Goal: Task Accomplishment & Management: Use online tool/utility

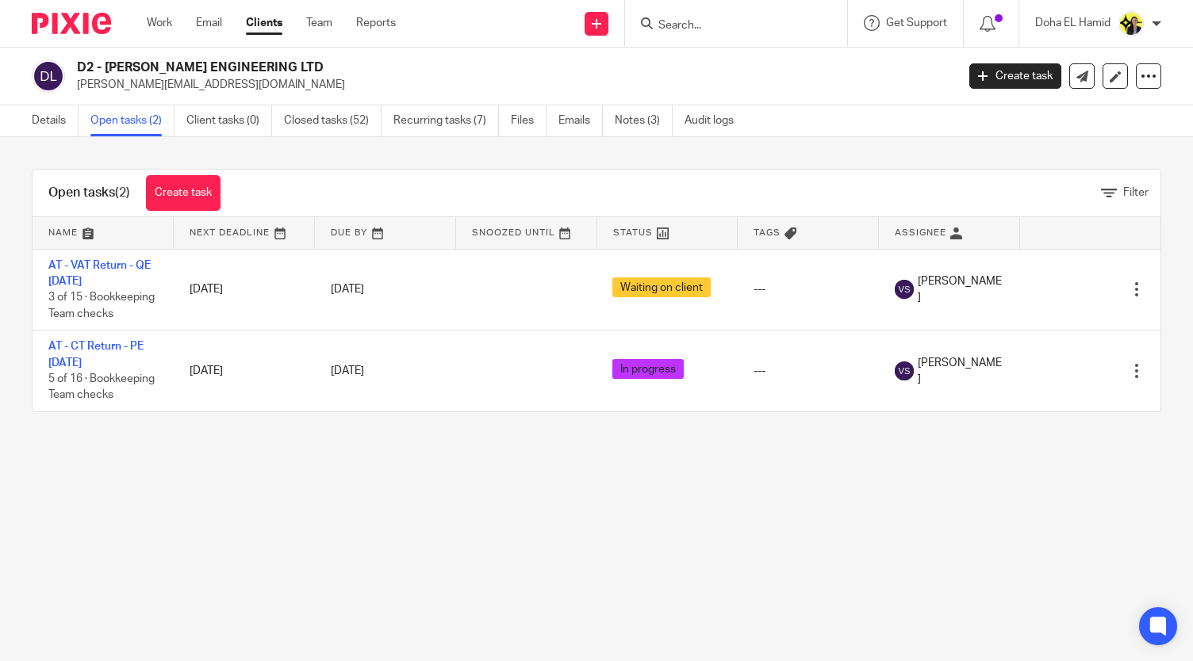
click at [714, 26] on input "Search" at bounding box center [728, 26] width 143 height 14
type input "a74"
click at [727, 71] on link at bounding box center [787, 68] width 268 height 36
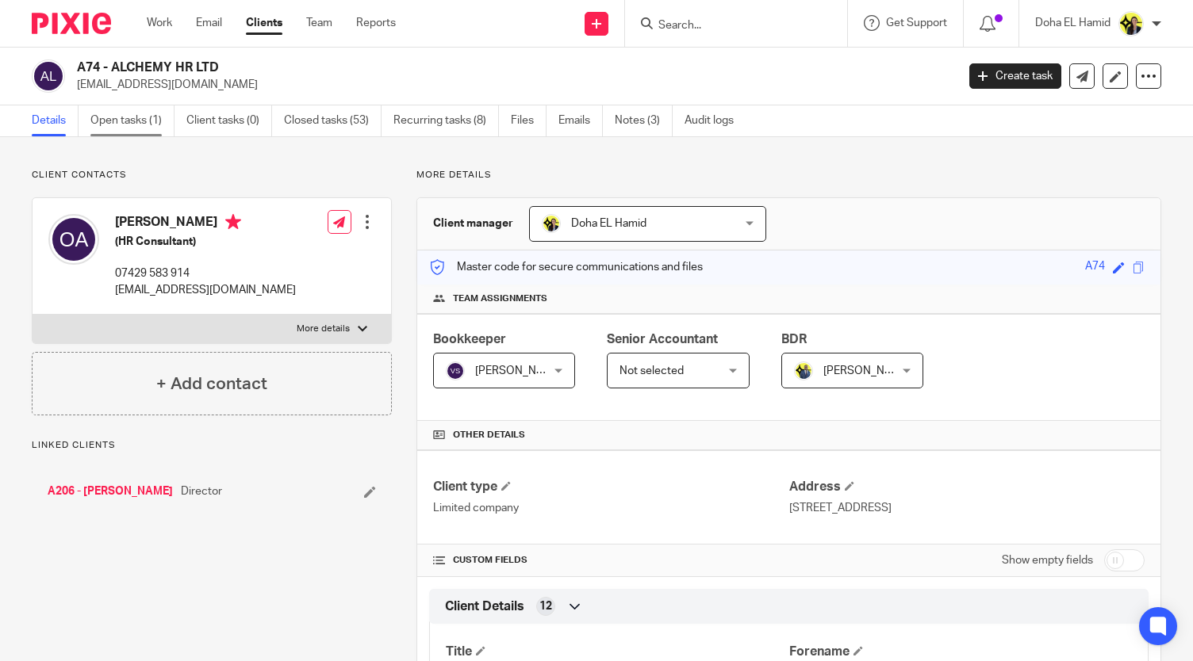
click at [147, 124] on link "Open tasks (1)" at bounding box center [132, 120] width 84 height 31
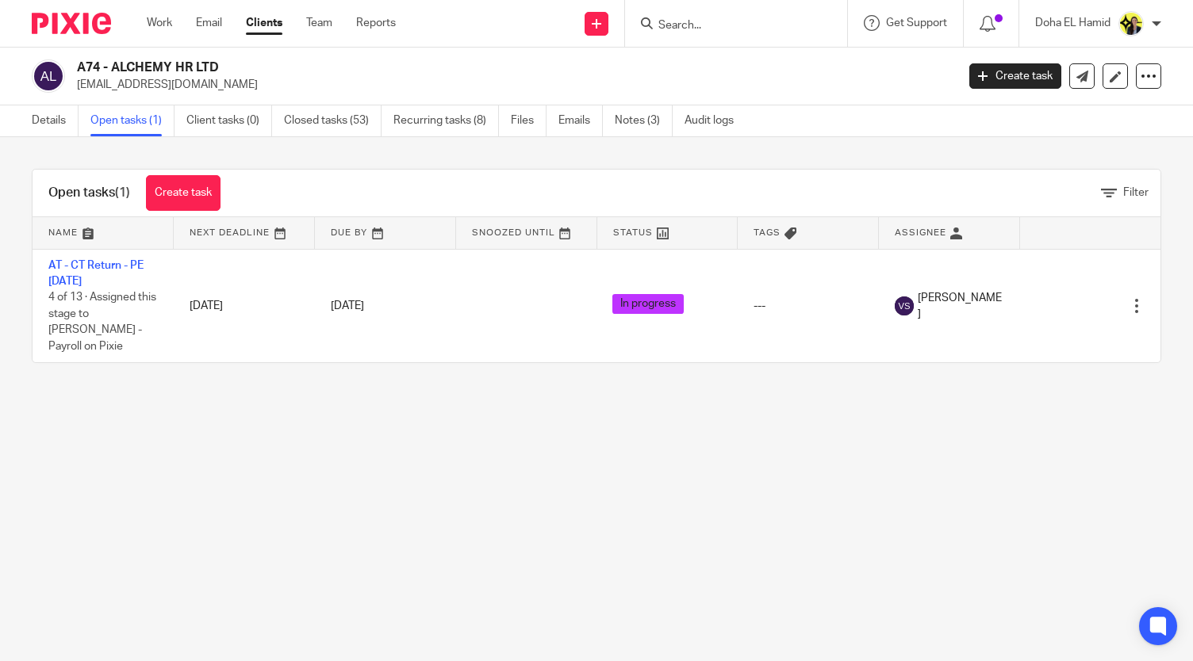
click at [355, 161] on div "Open tasks (1) Create task Filter Name Next Deadline Due By Snoozed Until Statu…" at bounding box center [596, 266] width 1193 height 258
click at [41, 118] on link "Details" at bounding box center [55, 120] width 47 height 31
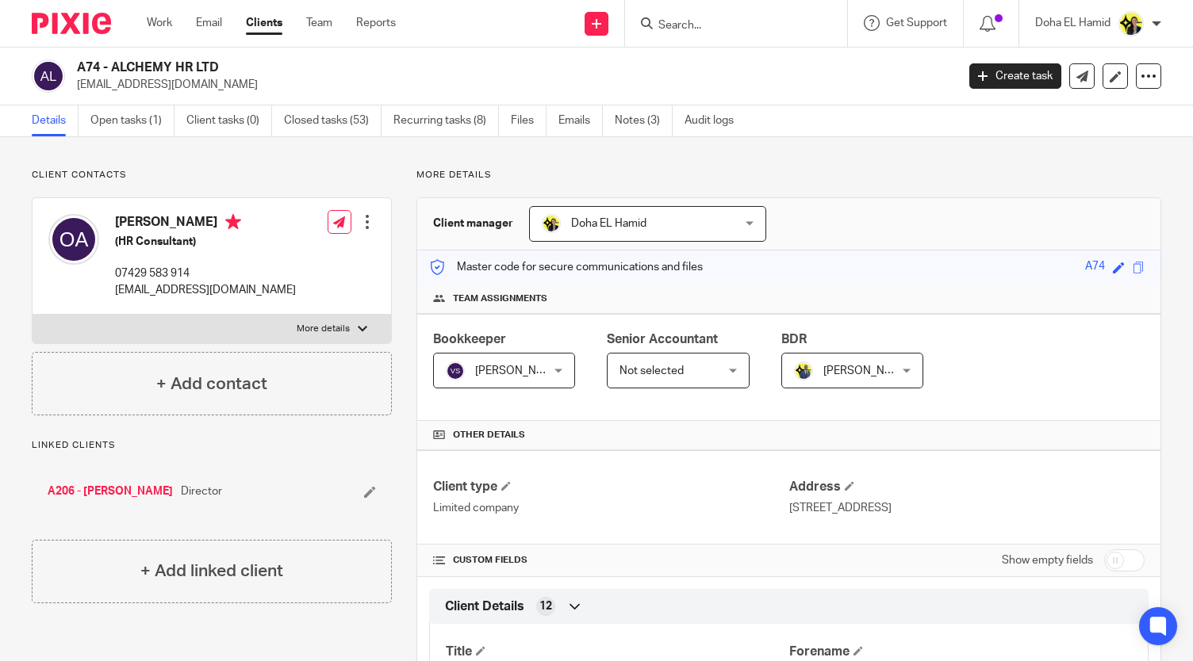
scroll to position [1072, 0]
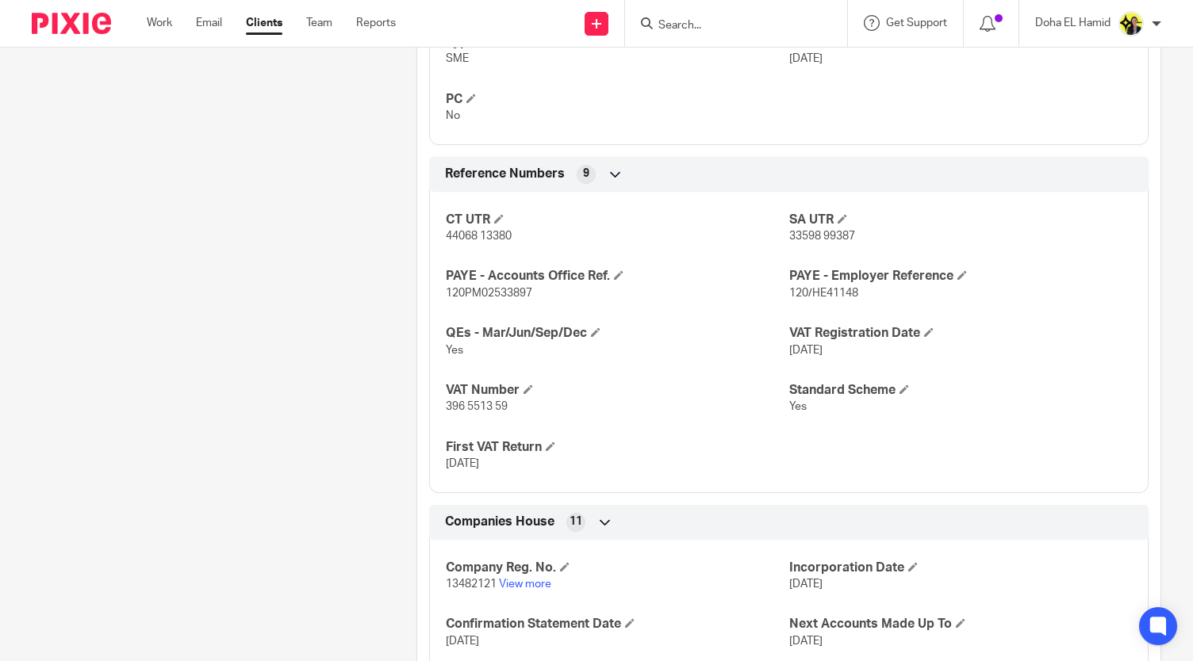
click at [484, 409] on p "396 5513 59" at bounding box center [617, 407] width 343 height 16
copy p "396 5513 59"
click at [446, 405] on span "396 5513 59" at bounding box center [477, 406] width 62 height 11
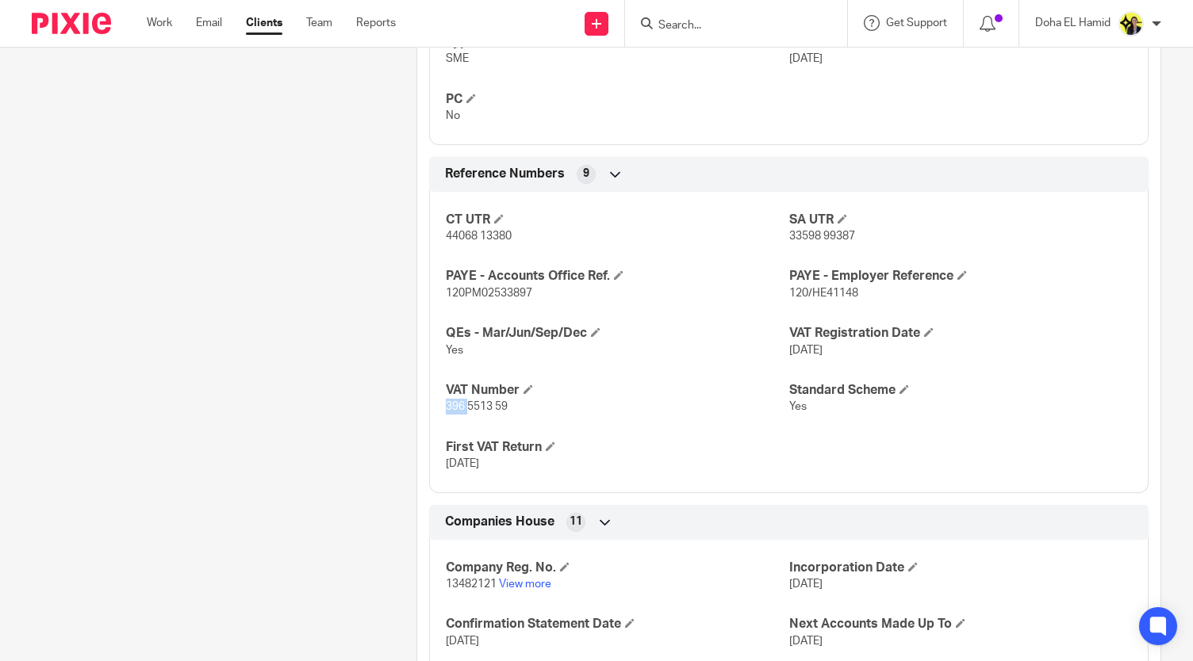
click at [446, 405] on span "396 5513 59" at bounding box center [477, 406] width 62 height 11
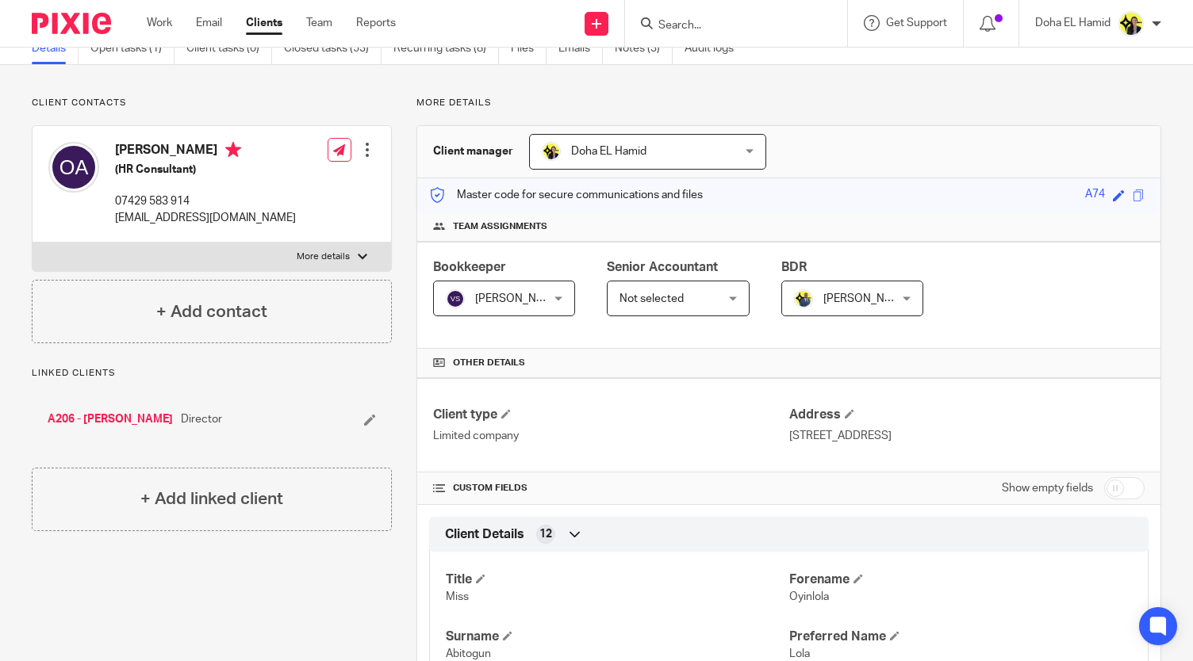
scroll to position [0, 0]
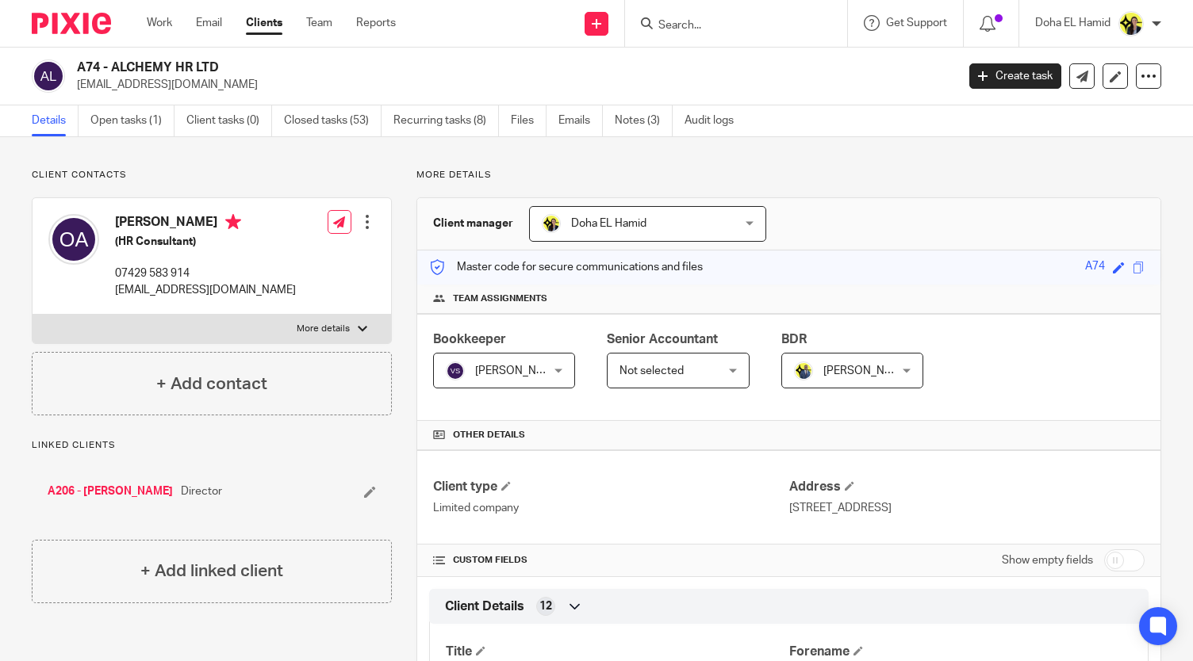
drag, startPoint x: 224, startPoint y: 61, endPoint x: 113, endPoint y: 56, distance: 110.3
click at [113, 56] on div "A74 - ALCHEMY HR LTD lola@alchemy-hr.co.uk Create task Update from Companies Ho…" at bounding box center [596, 77] width 1193 height 58
copy h2 "ALCHEMY HR LTD"
click at [544, 473] on div "Client type Limited company Address 320 City Road, London, England, EC1V 2NZ" at bounding box center [788, 497] width 743 height 94
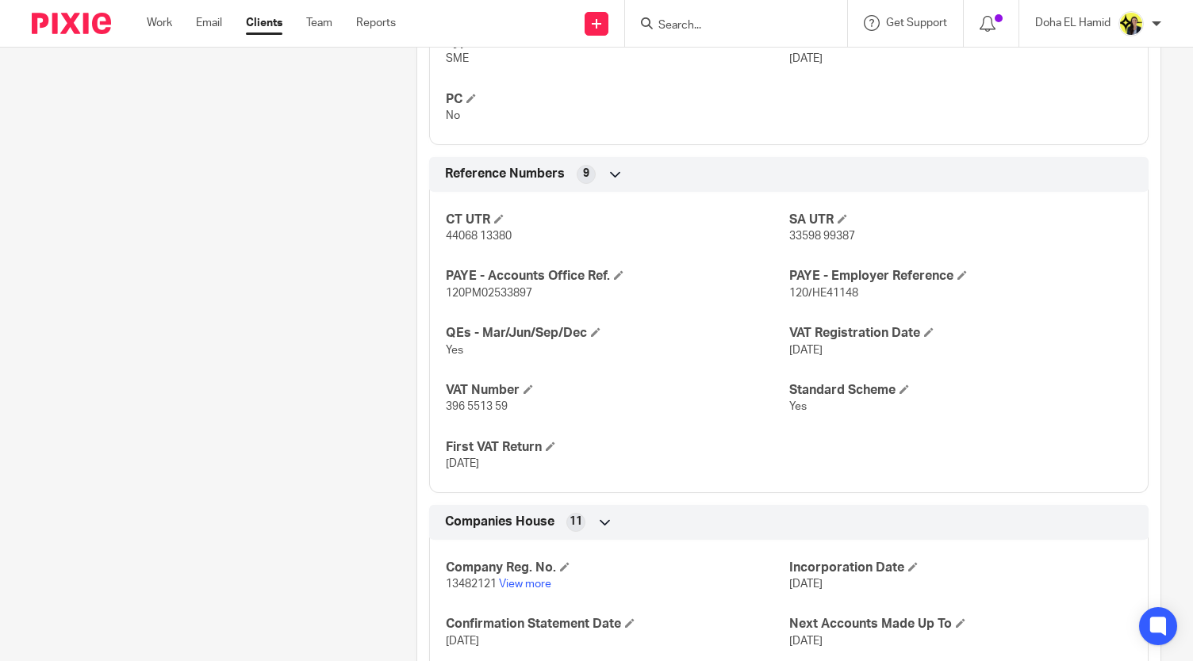
click at [474, 417] on div "CT UTR 44068 13380 SA UTR 33598 99387 PAYE - Accounts Office Ref. 120PM02533897…" at bounding box center [788, 336] width 719 height 313
copy p "396 5513 59"
click at [718, 17] on form at bounding box center [741, 23] width 169 height 20
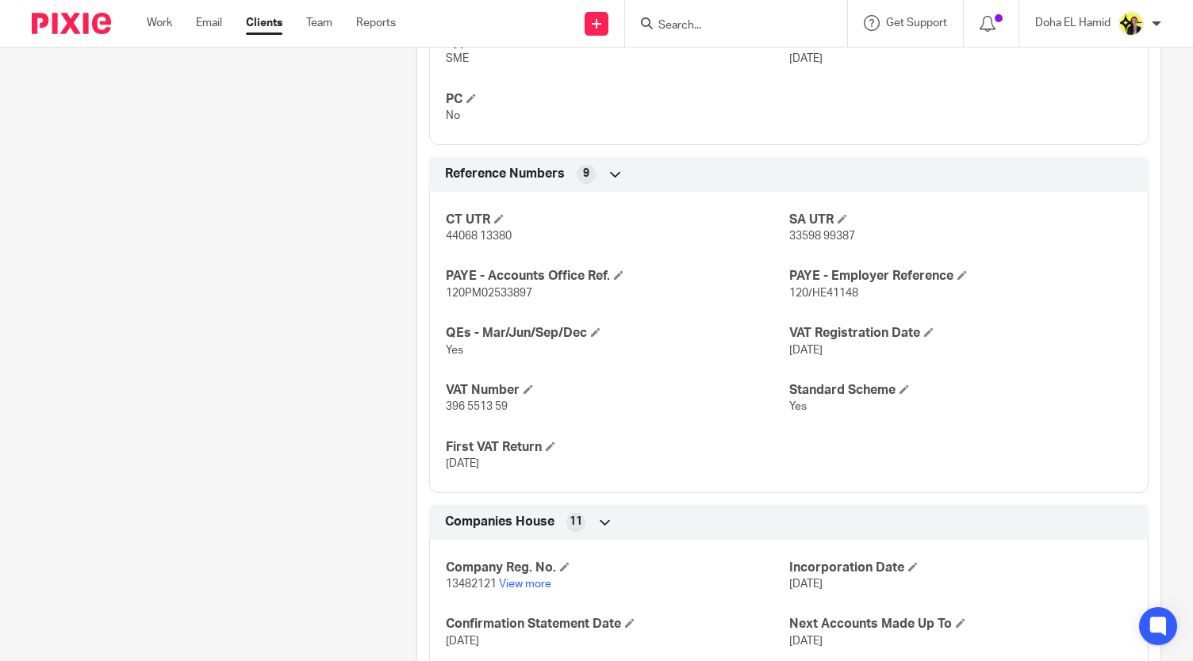
scroll to position [0, 0]
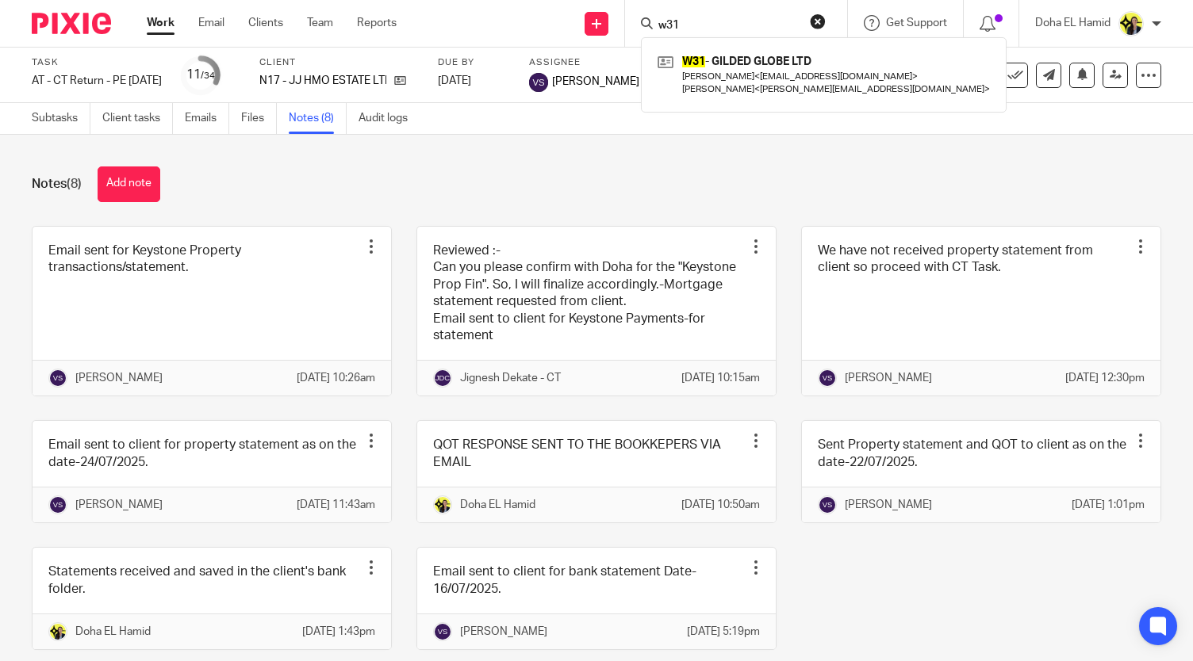
click at [683, 25] on input "w31" at bounding box center [728, 26] width 143 height 14
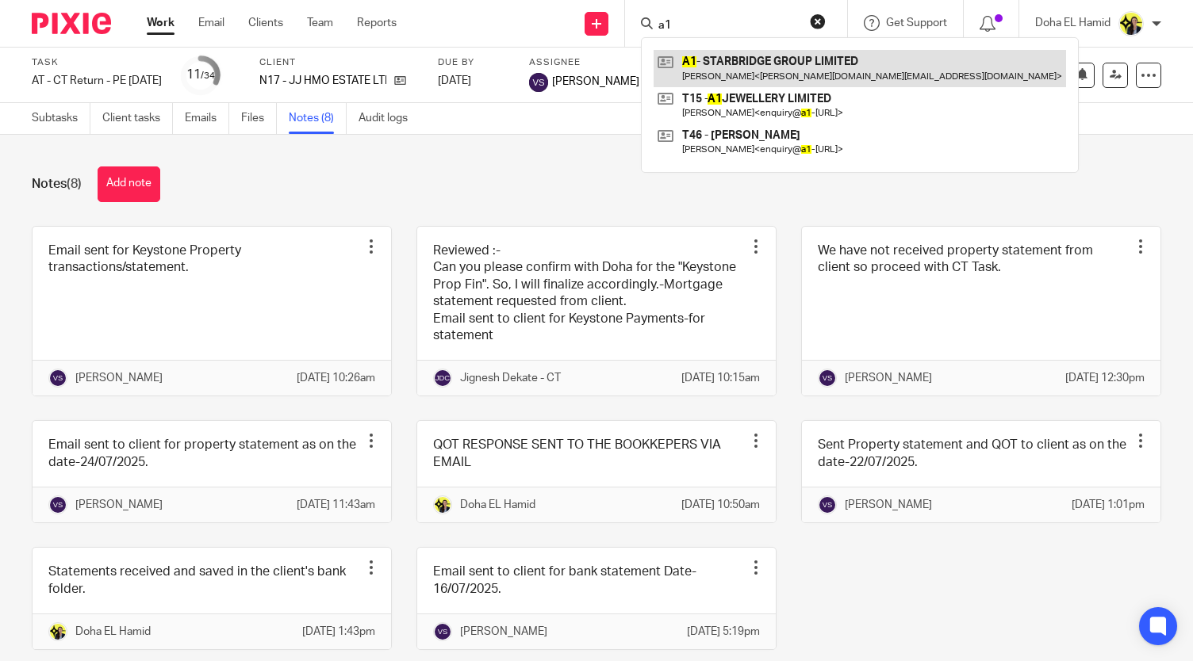
type input "a1"
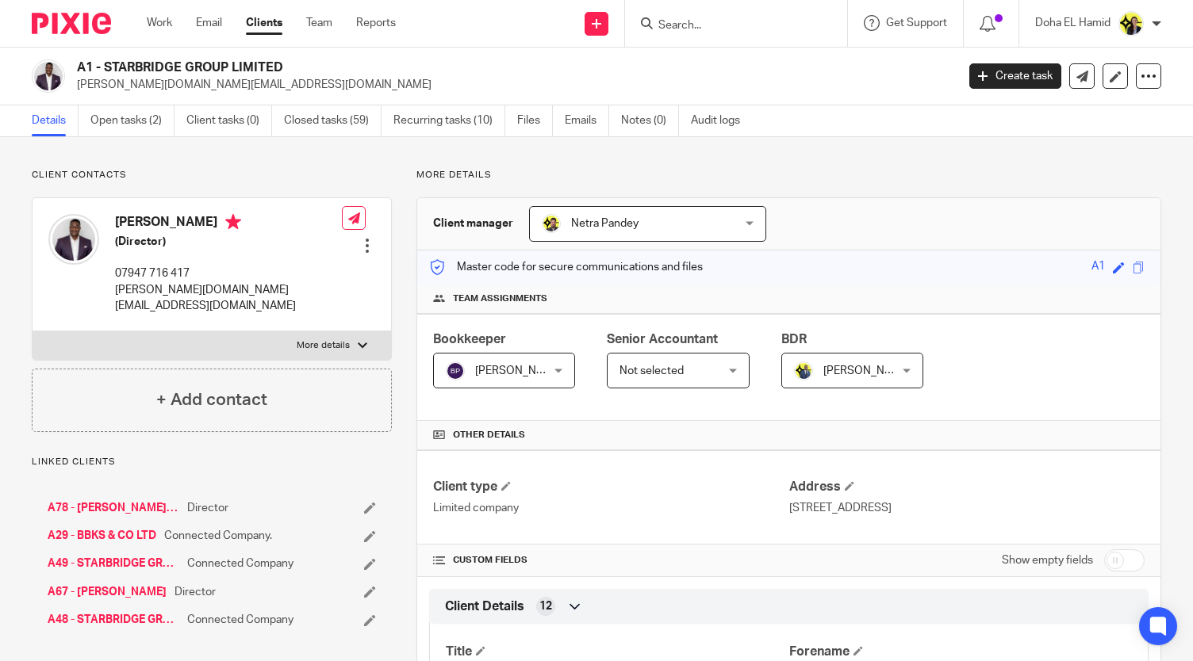
drag, startPoint x: 293, startPoint y: 59, endPoint x: 105, endPoint y: 59, distance: 187.1
click at [105, 59] on div "A1 - STARBRIDGE GROUP LIMITED benjamin.accountant@gmail.com Create task Update …" at bounding box center [596, 77] width 1193 height 58
copy h2 "STARBRIDGE GROUP LIMITED"
click at [216, 59] on h2 "A1 - STARBRIDGE GROUP LIMITED" at bounding box center [424, 67] width 695 height 17
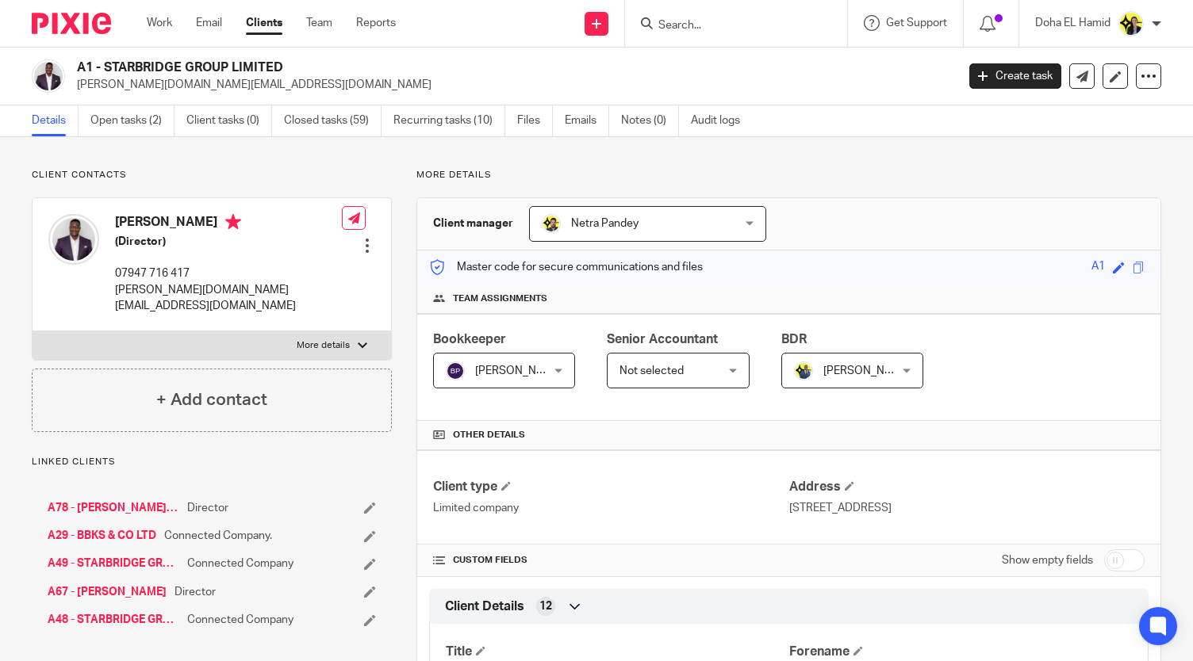
click at [216, 59] on h2 "A1 - STARBRIDGE GROUP LIMITED" at bounding box center [424, 67] width 695 height 17
click at [279, 59] on div "A1 - STARBRIDGE GROUP LIMITED benjamin.accountant@gmail.com Create task Update …" at bounding box center [596, 77] width 1193 height 58
drag, startPoint x: 287, startPoint y: 71, endPoint x: 104, endPoint y: 71, distance: 183.2
click at [104, 71] on h2 "A1 - STARBRIDGE GROUP LIMITED" at bounding box center [424, 67] width 695 height 17
copy h2 "STARBRIDGE GROUP LIMITED"
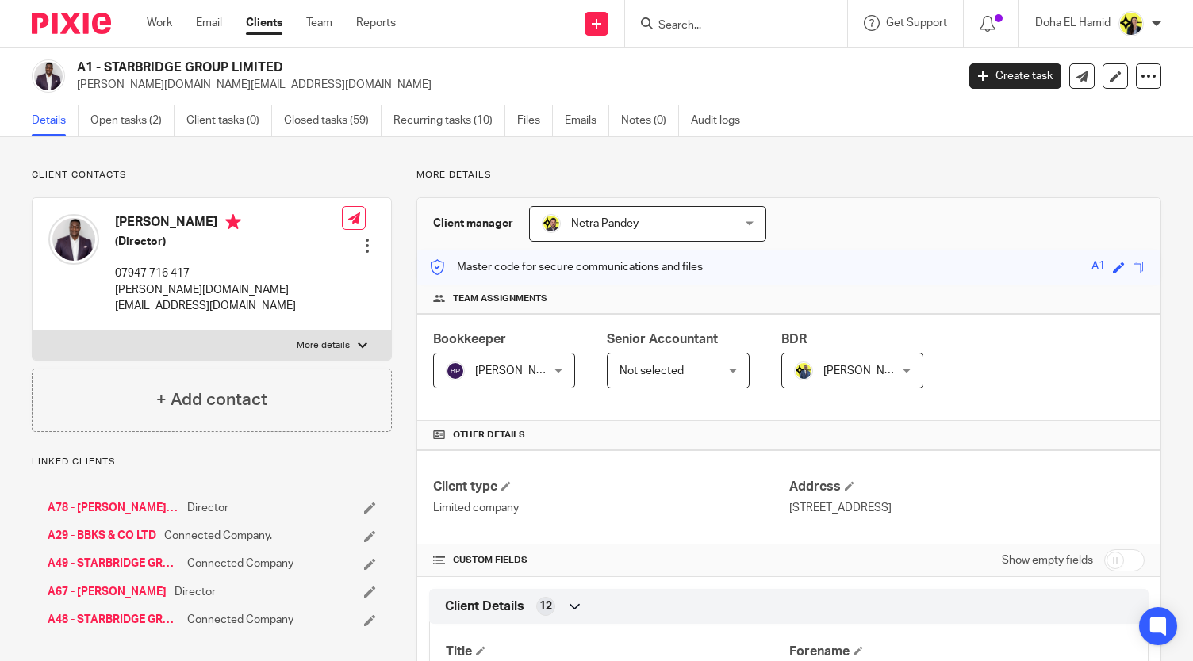
click at [729, 21] on input "Search" at bounding box center [728, 26] width 143 height 14
click at [702, 11] on div "M66 M66 - PARK TAVERN N4 LTD Dennis McDaid < dennisptmcdaid@hotmail.co.uk >" at bounding box center [736, 23] width 222 height 47
click at [681, 25] on input "M66" at bounding box center [728, 26] width 143 height 14
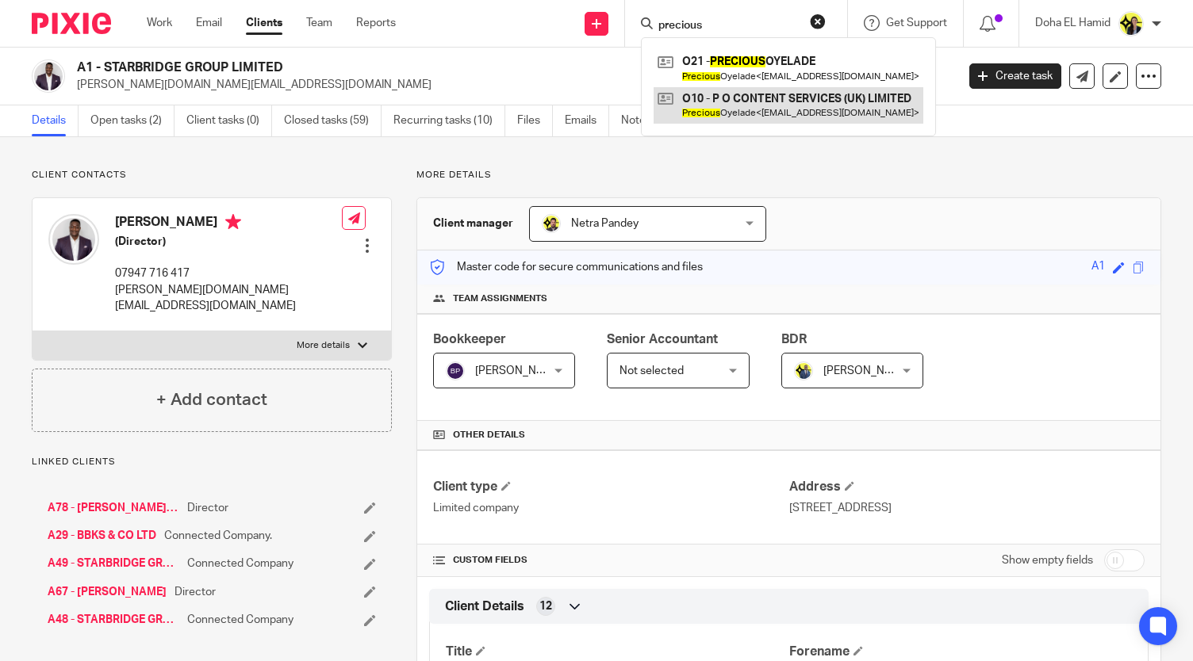
type input "precious"
click at [713, 98] on link at bounding box center [788, 105] width 270 height 36
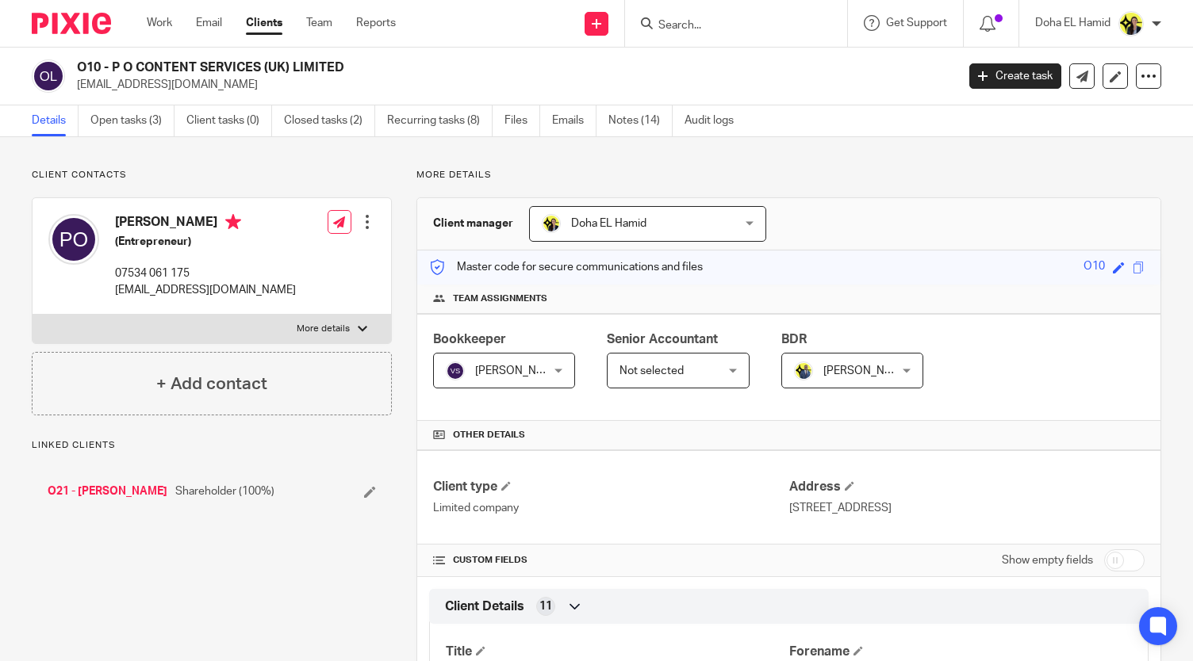
drag, startPoint x: 358, startPoint y: 72, endPoint x: 113, endPoint y: 66, distance: 245.1
click at [113, 66] on h2 "O10 - P O CONTENT SERVICES (UK) LIMITED" at bounding box center [424, 67] width 695 height 17
copy h2 "P O CONTENT SERVICES (UK) LIMITED"
click at [139, 121] on link "Open tasks (3)" at bounding box center [132, 120] width 84 height 31
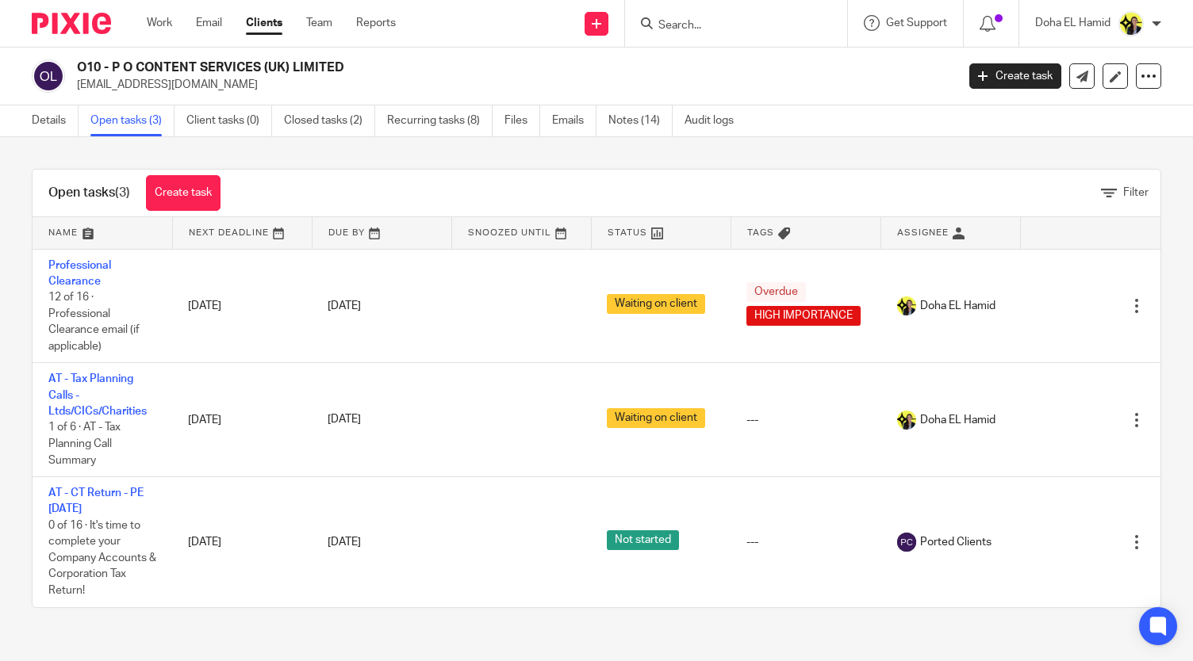
click at [1166, 396] on div "Open tasks (3) Create task Filter Name Next Deadline Due By Snoozed Until Statu…" at bounding box center [596, 388] width 1193 height 503
click at [0, 297] on div "Open tasks (3) Create task Filter Name Next Deadline Due By Snoozed Until Statu…" at bounding box center [596, 388] width 1193 height 503
click at [663, 123] on link "Notes (14)" at bounding box center [640, 120] width 64 height 31
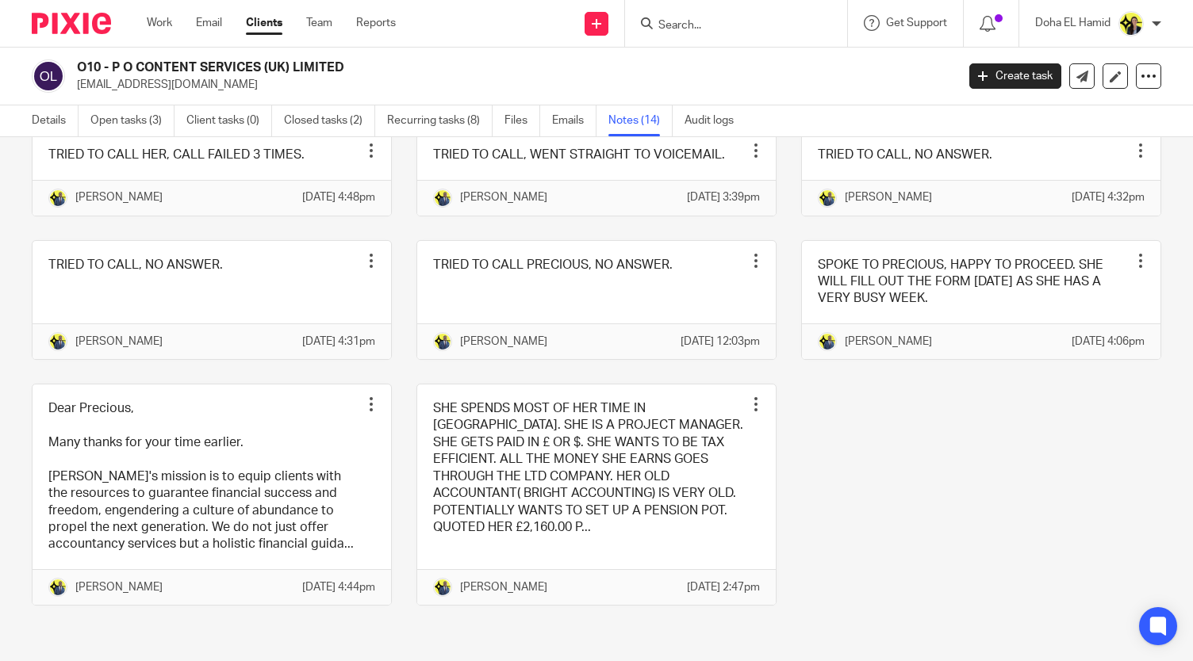
scroll to position [534, 0]
drag, startPoint x: 1163, startPoint y: 478, endPoint x: 1172, endPoint y: 442, distance: 37.5
click at [1172, 442] on div "Notes (14) Add note NEED TO CALL HER WITH YEMI TO DISCUSS THE FEES. THIS CALL W…" at bounding box center [596, 399] width 1193 height 524
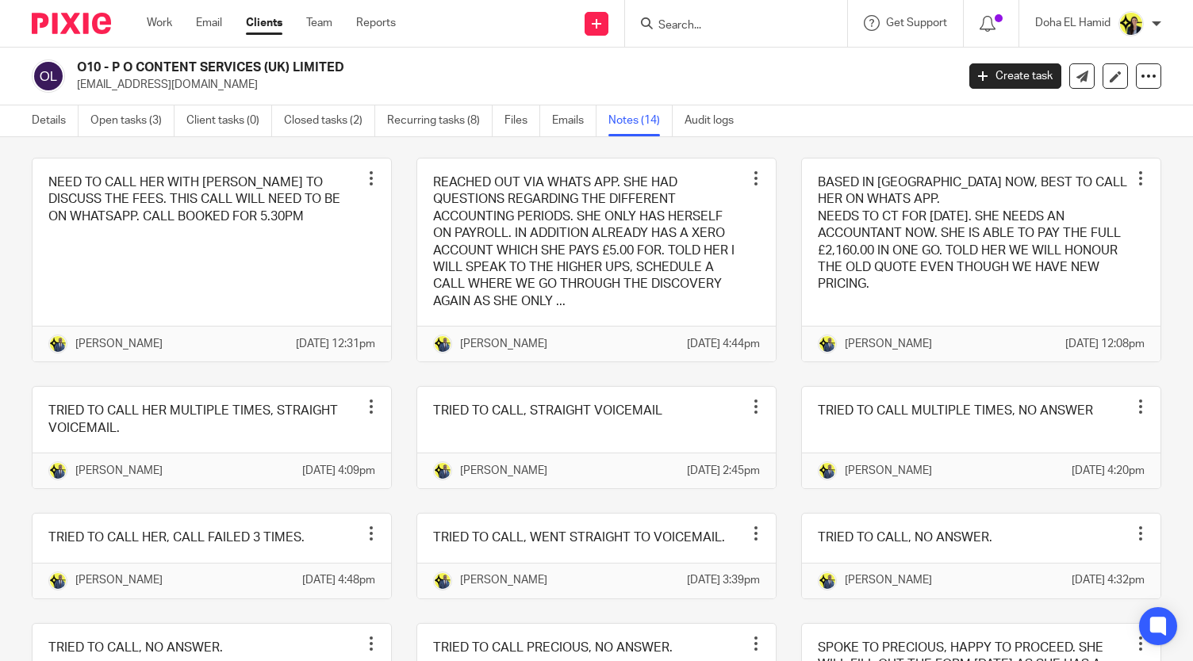
scroll to position [61, 0]
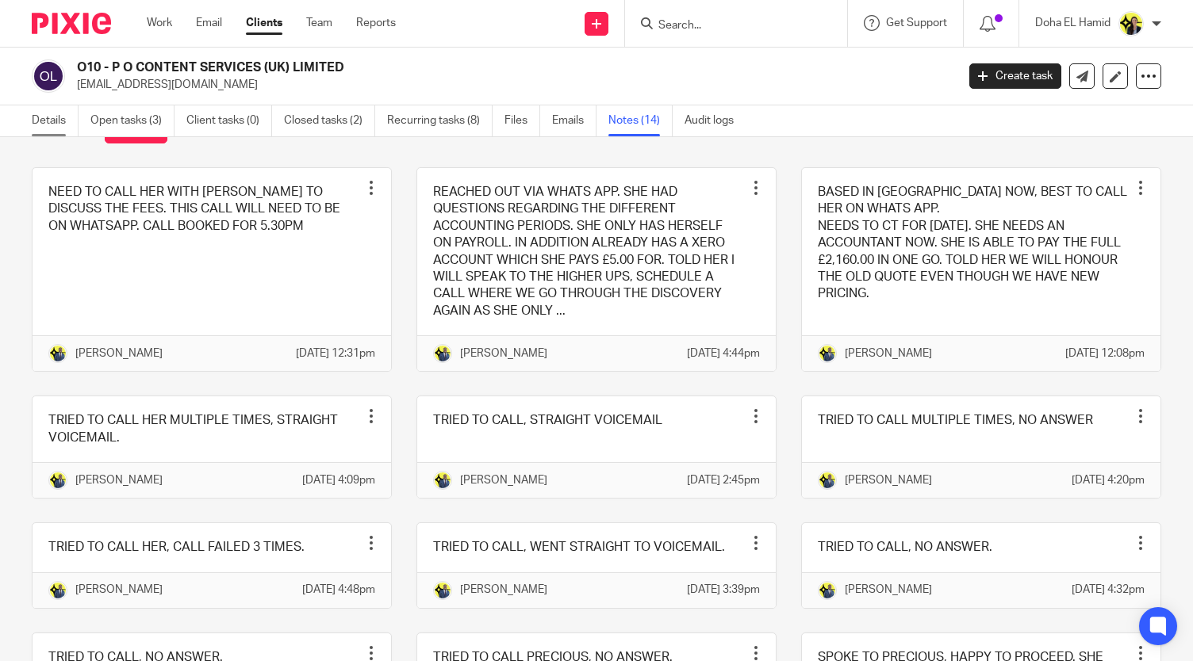
click at [52, 121] on link "Details" at bounding box center [55, 120] width 47 height 31
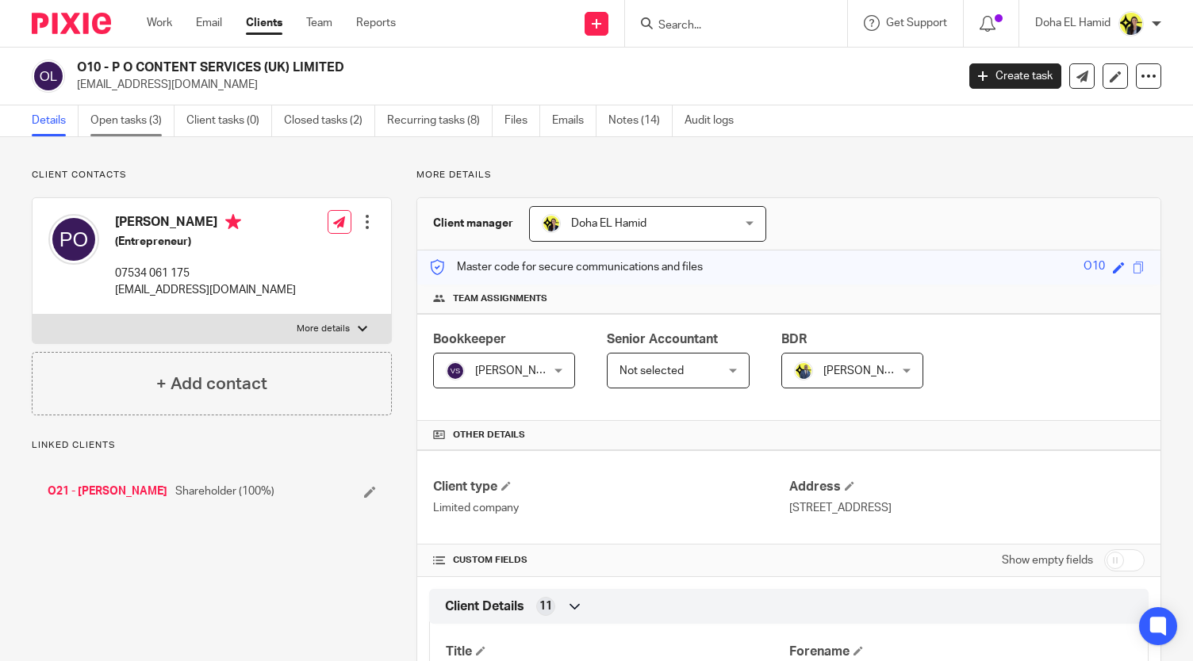
click at [124, 124] on link "Open tasks (3)" at bounding box center [132, 120] width 84 height 31
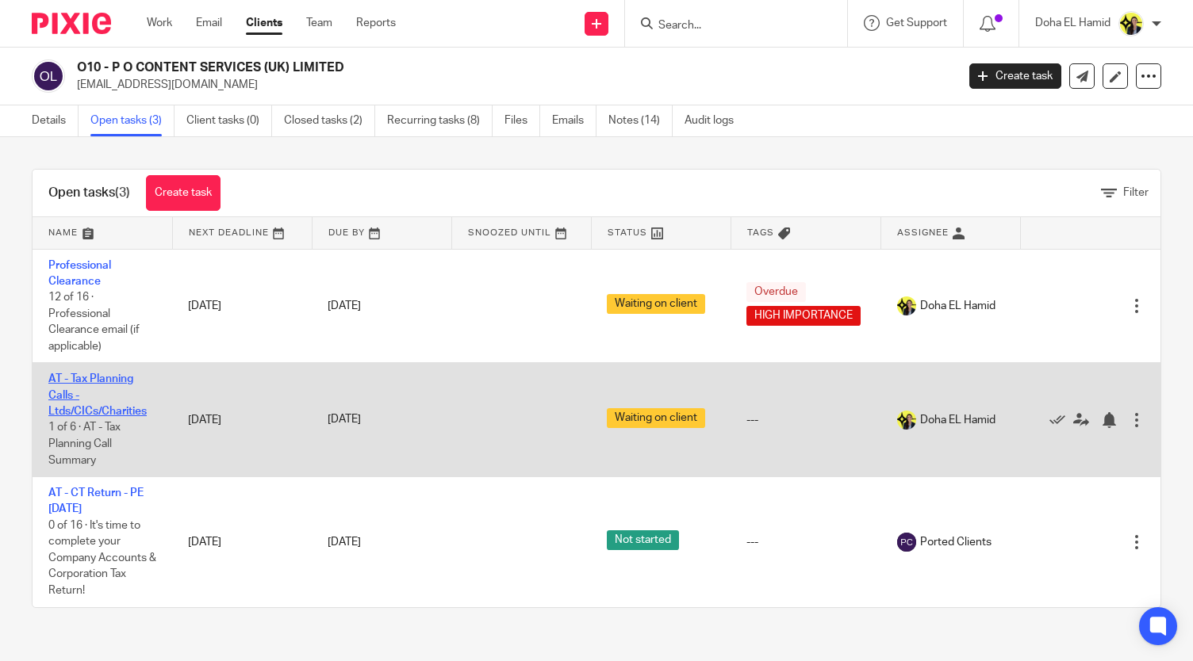
click at [79, 373] on link "AT - Tax Planning Calls - Ltds/CICs/Charities" at bounding box center [97, 395] width 98 height 44
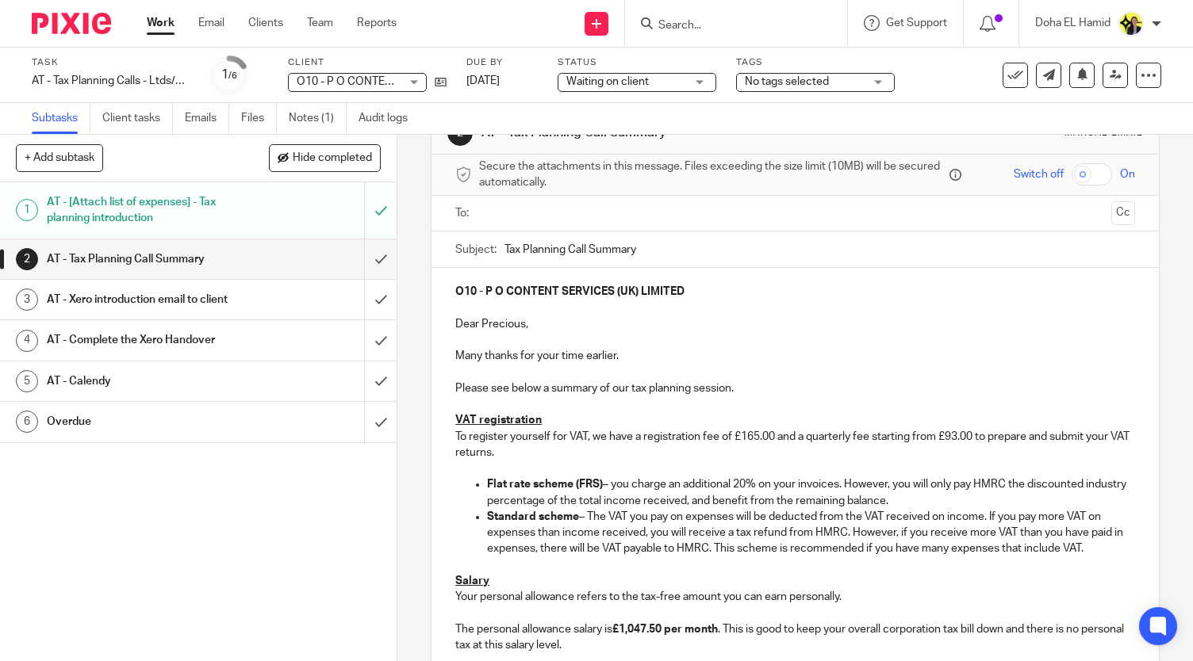
scroll to position [48, 0]
click at [570, 205] on input "text" at bounding box center [794, 213] width 620 height 18
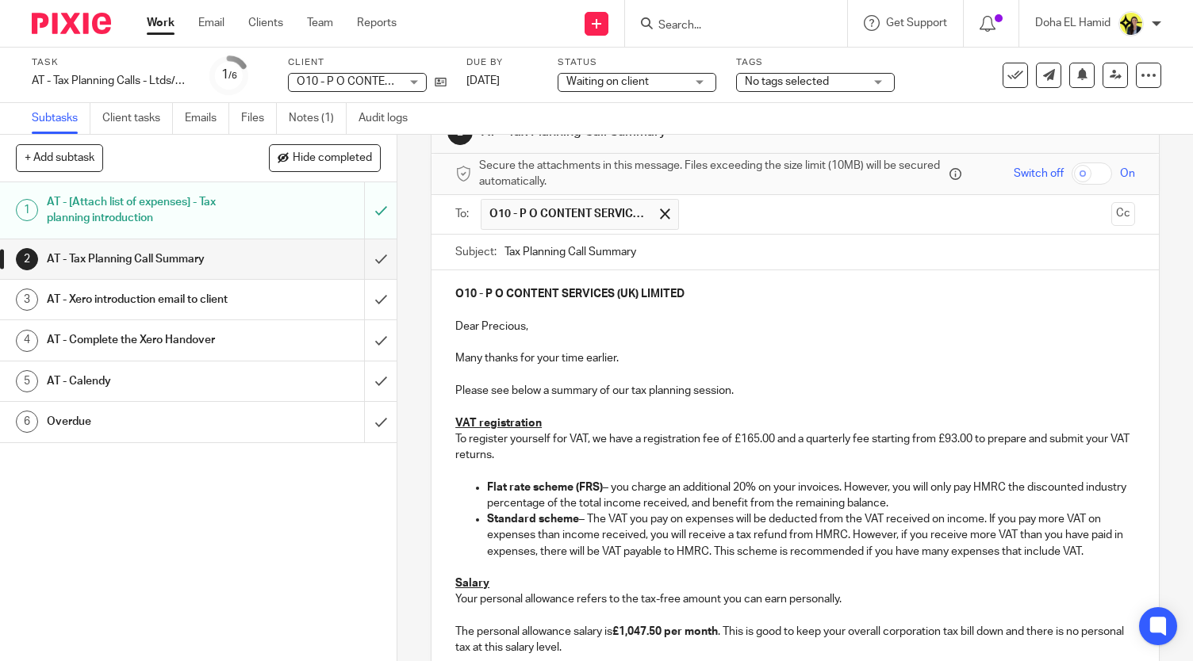
click at [707, 210] on input "text" at bounding box center [895, 214] width 417 height 31
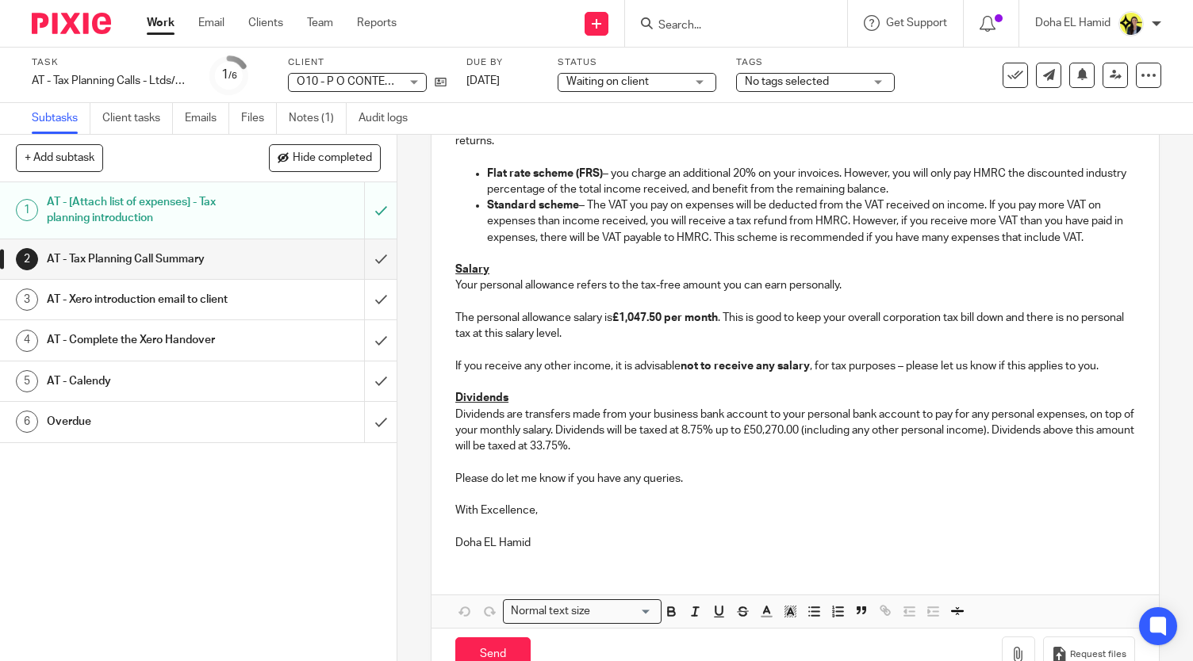
scroll to position [402, 0]
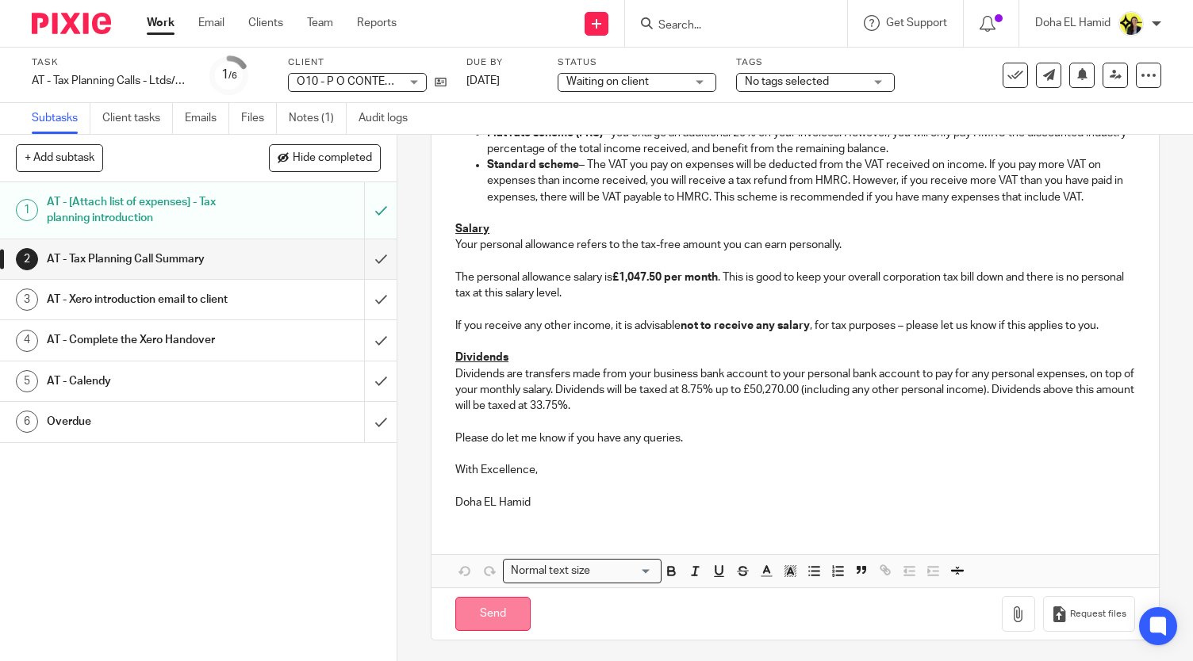
click at [503, 611] on input "Send" at bounding box center [492, 614] width 75 height 34
type input "Sent"
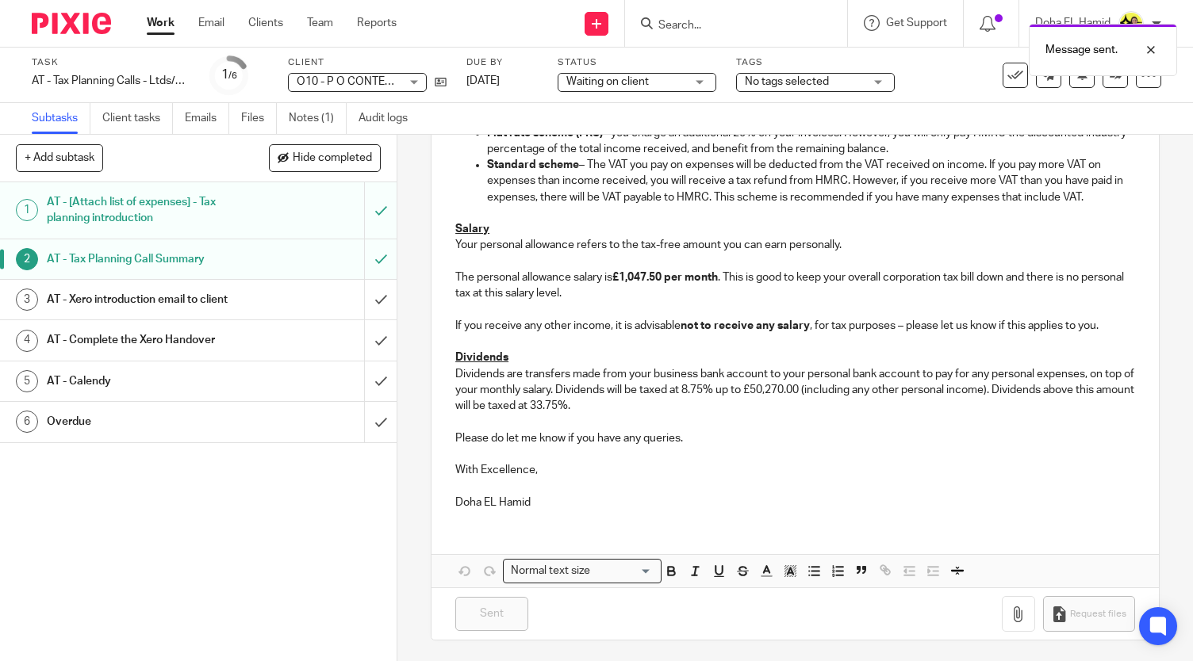
click at [214, 306] on h1 "AT - Xero introduction email to client" at bounding box center [147, 300] width 201 height 24
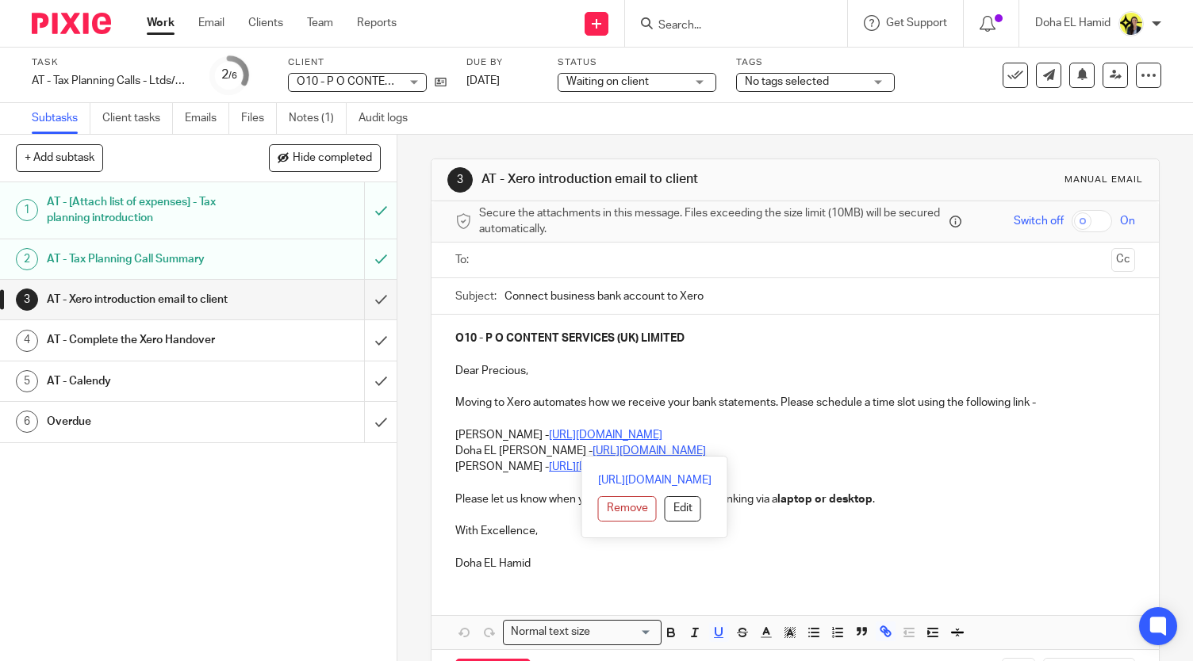
drag, startPoint x: 783, startPoint y: 455, endPoint x: 530, endPoint y: 453, distance: 252.9
click at [530, 453] on p "Doha EL Hamid - https://calendly.com/meetwithdohaelhamid/call" at bounding box center [795, 451] width 680 height 16
copy p "- https://calendly.com/meetwithdohaelhamid/call"
click at [432, 428] on div "O10 - P O CONTENT SERVICES (UK) LIMITED Dear Precious, Moving to Xero automates…" at bounding box center [794, 449] width 727 height 269
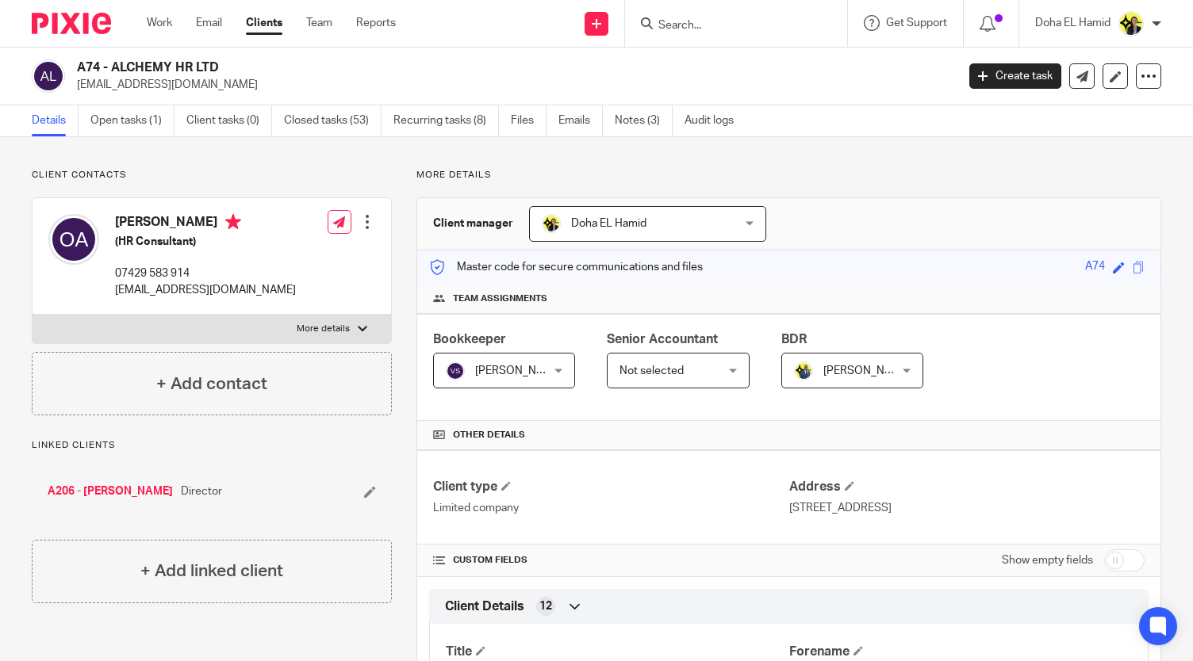
click at [114, 69] on h2 "A74 - ALCHEMY HR LTD" at bounding box center [424, 67] width 695 height 17
copy div "A74 - ALCHEMY HR LTD"
click at [133, 85] on p "lola@alchemy-hr.co.uk" at bounding box center [511, 85] width 868 height 16
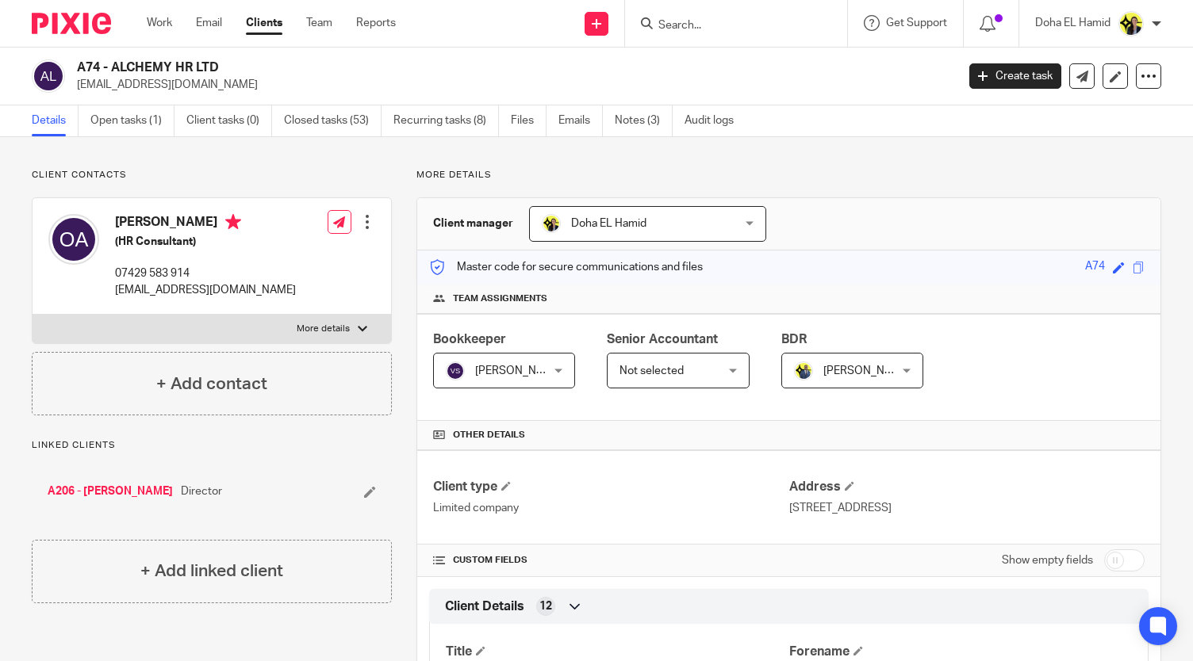
click at [133, 85] on p "lola@alchemy-hr.co.uk" at bounding box center [511, 85] width 868 height 16
copy main "lola@alchemy-hr.co.uk Create task Update from Companies House Export data Merge…"
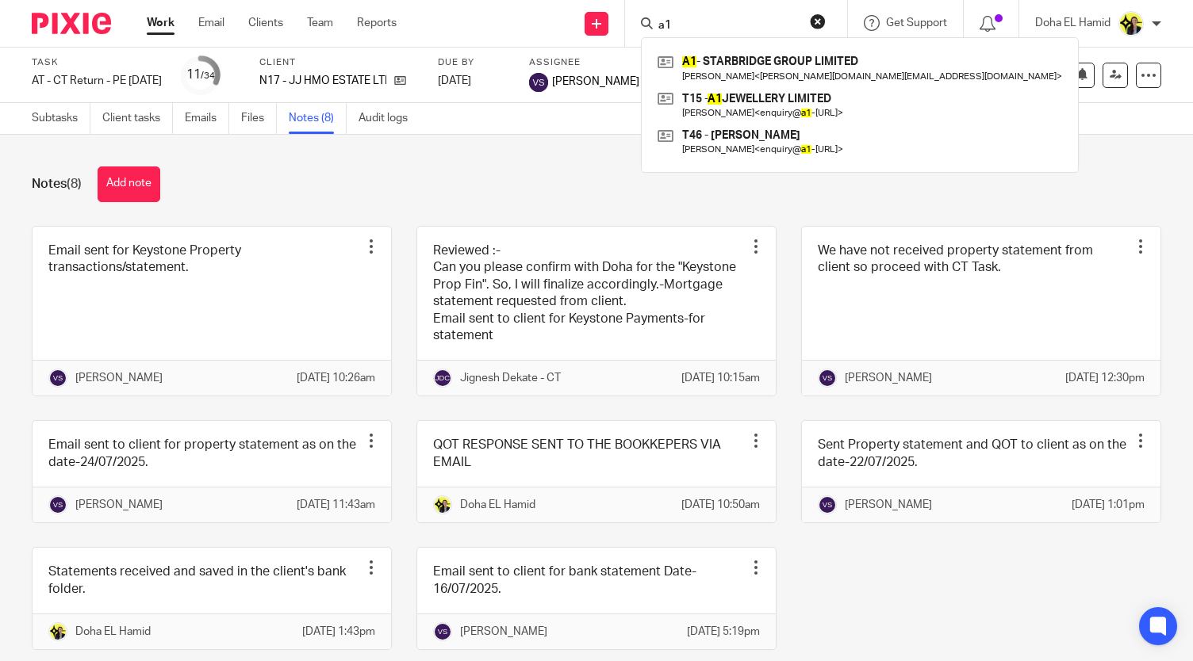
click at [520, 169] on div "Notes (8) Add note" at bounding box center [596, 185] width 1129 height 36
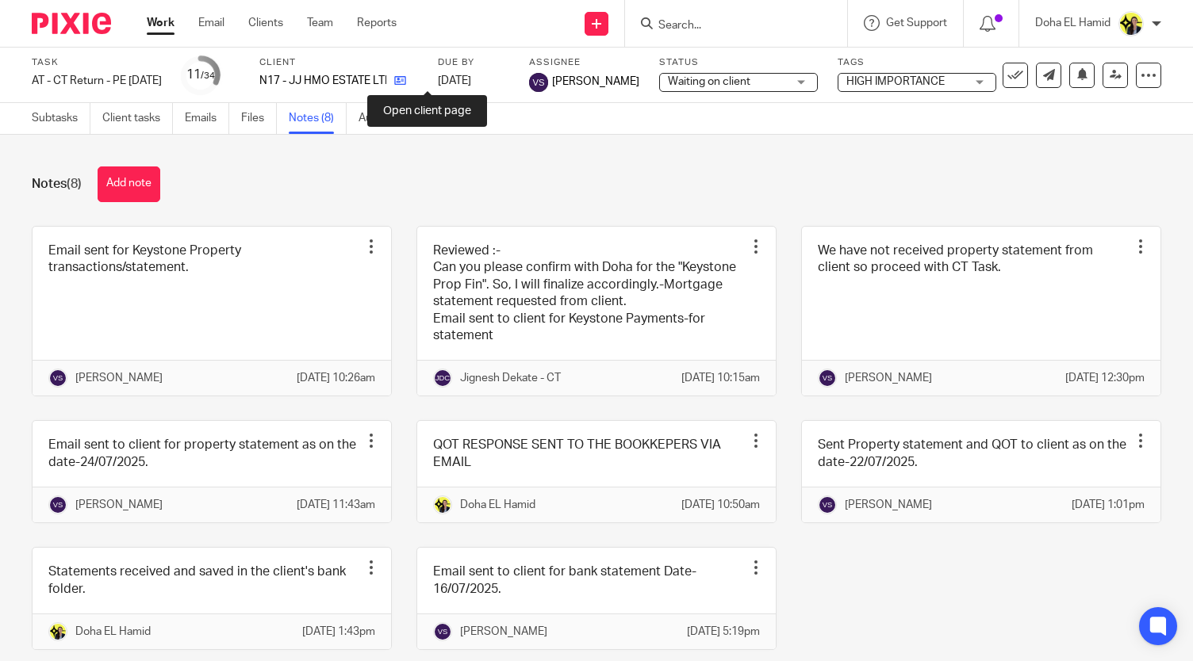
click at [406, 78] on icon at bounding box center [400, 81] width 12 height 12
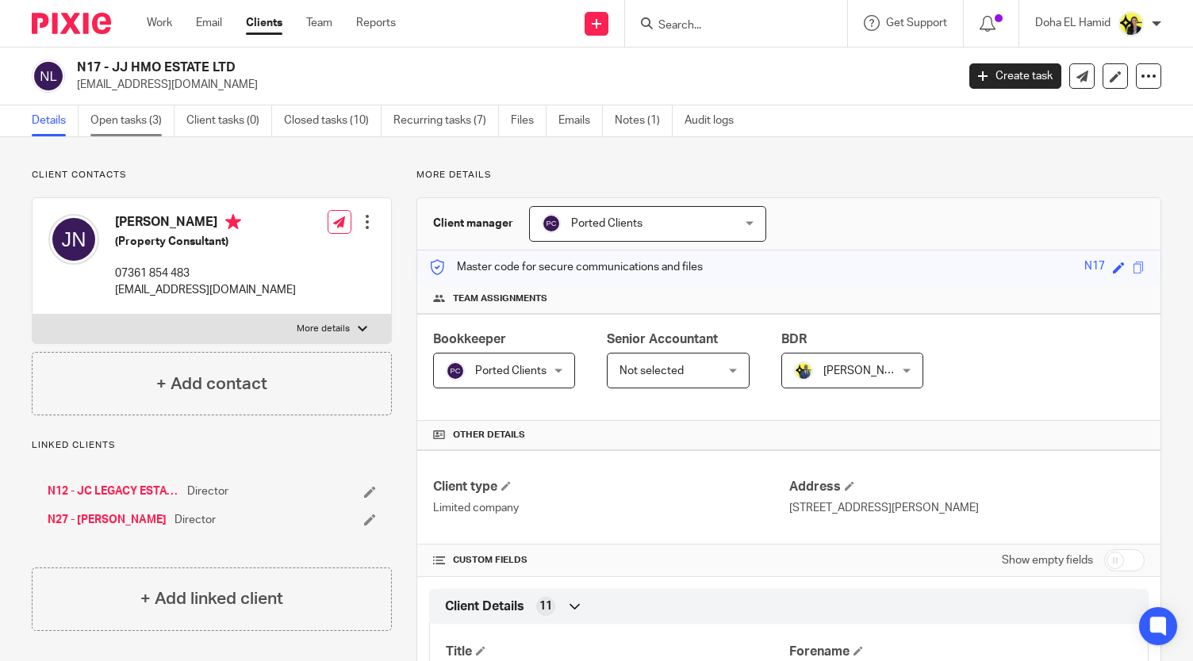
click at [113, 110] on link "Open tasks (3)" at bounding box center [132, 120] width 84 height 31
click at [141, 118] on link "Open tasks (5)" at bounding box center [132, 120] width 84 height 31
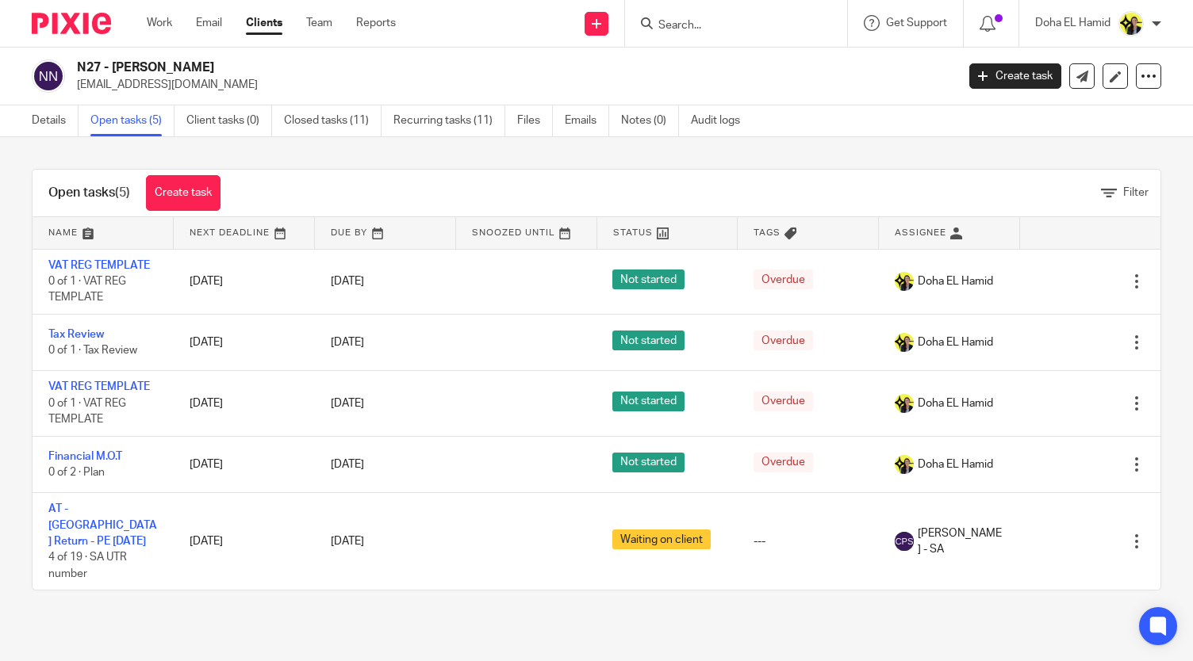
click at [678, 20] on input "Search" at bounding box center [728, 26] width 143 height 14
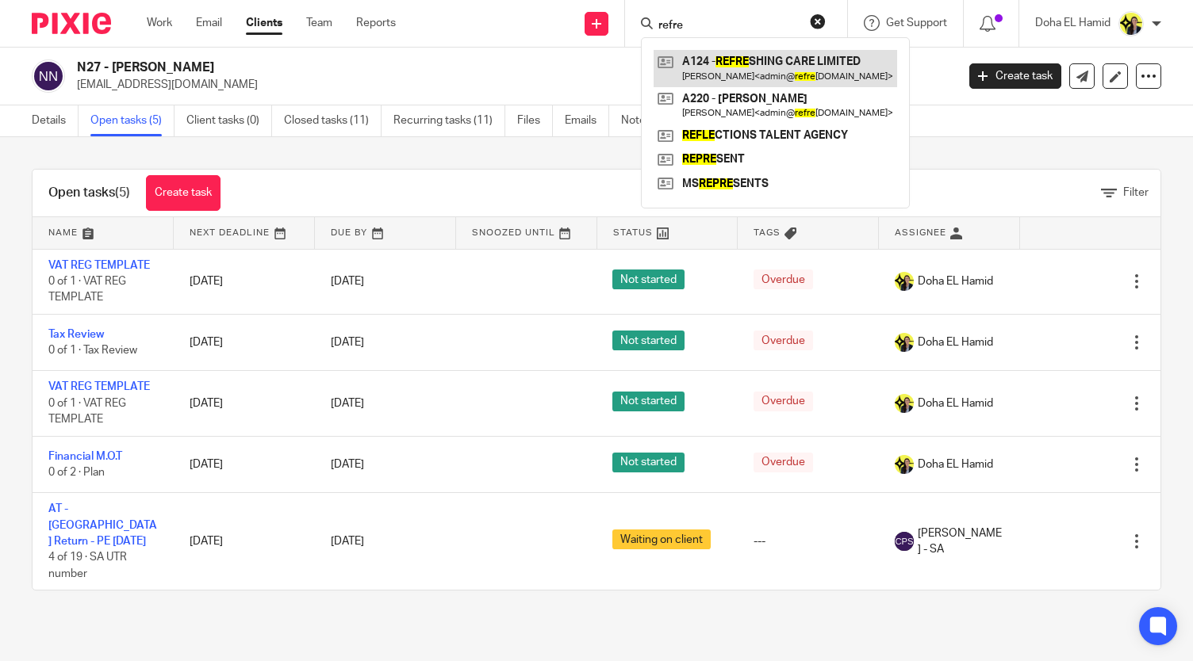
type input "refre"
click at [757, 60] on link at bounding box center [774, 68] width 243 height 36
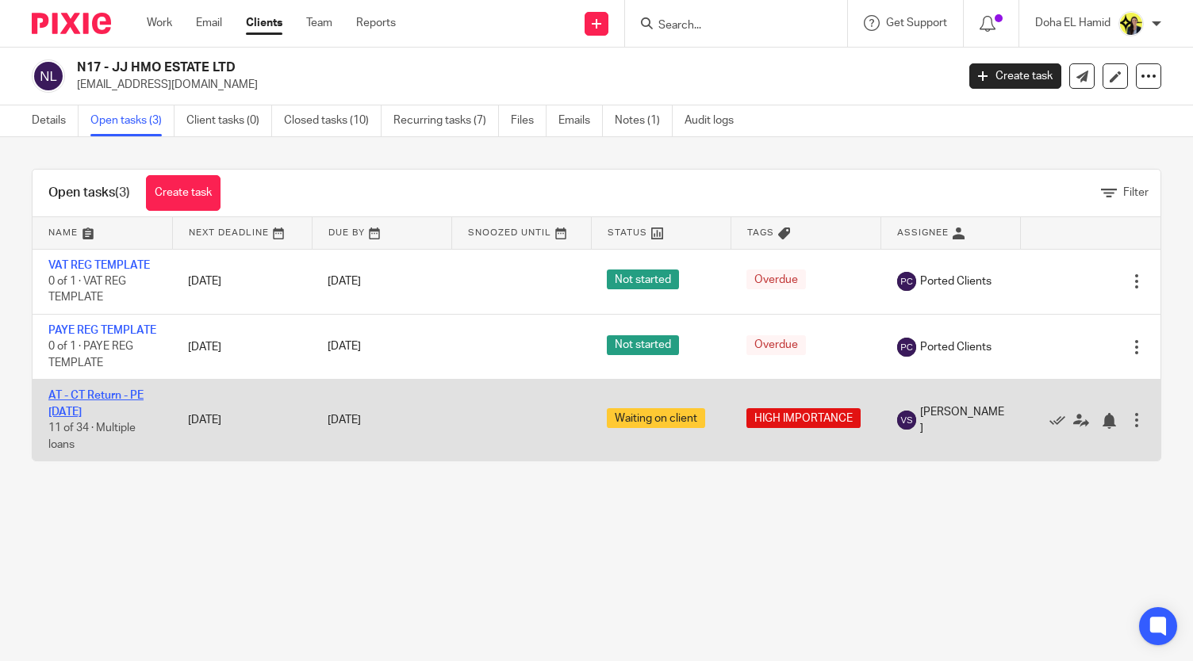
click at [104, 412] on link "AT - CT Return - PE [DATE]" at bounding box center [95, 403] width 95 height 27
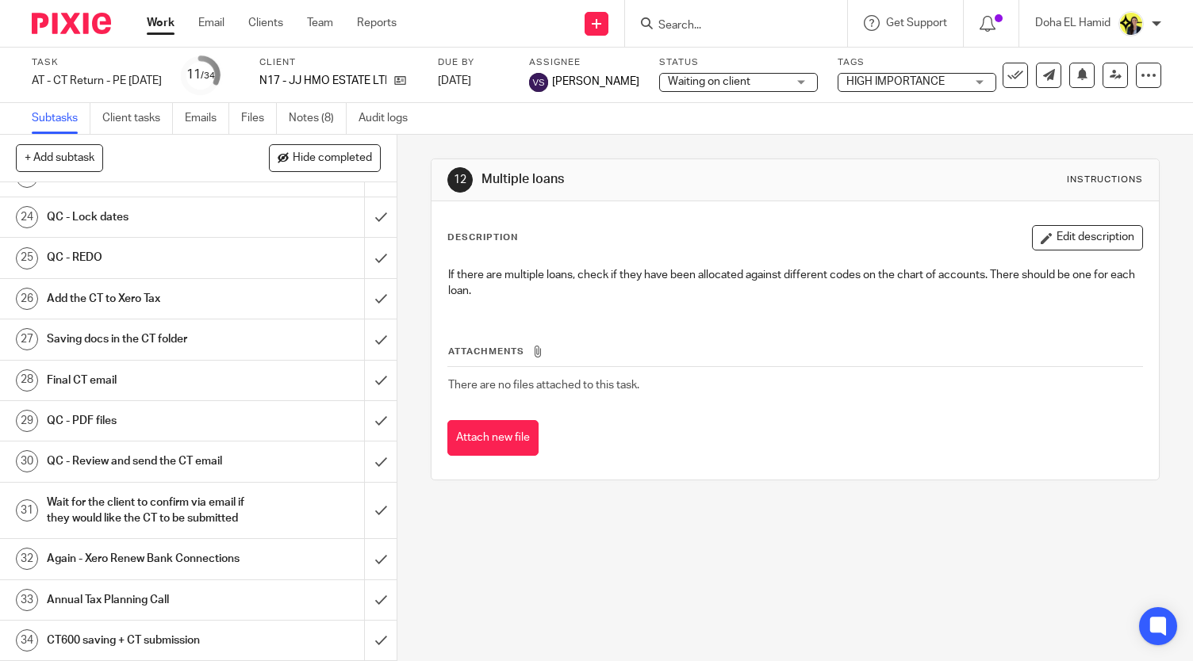
scroll to position [1026, 0]
click at [687, 31] on input "Search" at bounding box center [728, 26] width 143 height 14
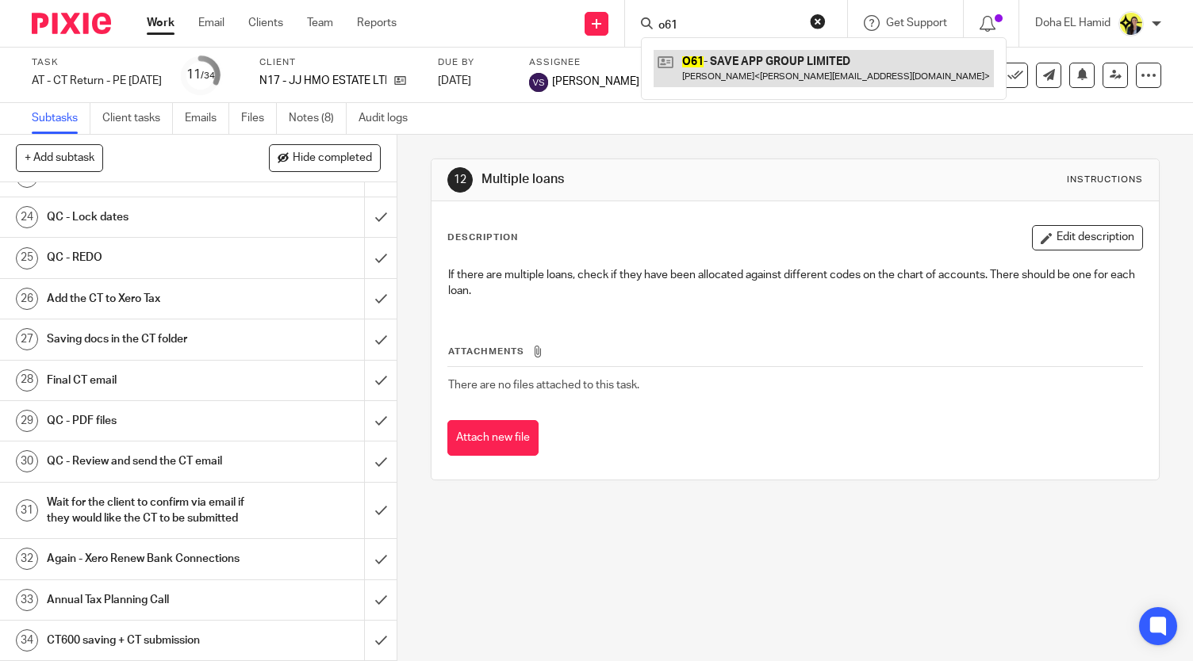
type input "o61"
